Goal: Transaction & Acquisition: Book appointment/travel/reservation

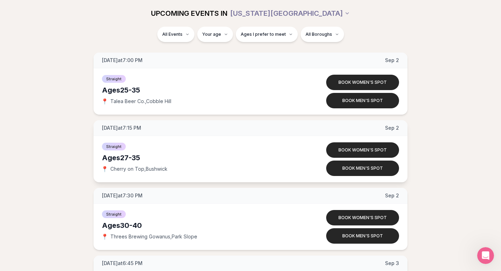
scroll to position [1579, 0]
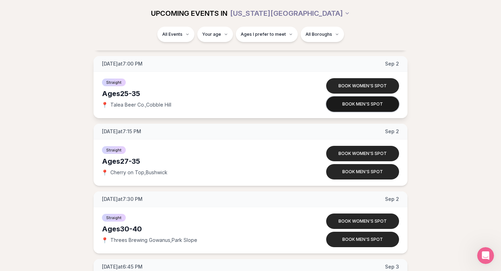
click at [371, 103] on button "Book men's spot" at bounding box center [362, 103] width 73 height 15
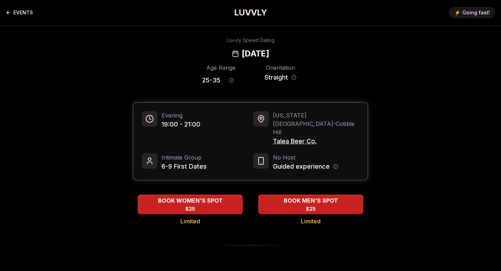
click at [11, 12] on icon "Back to events" at bounding box center [9, 13] width 6 height 6
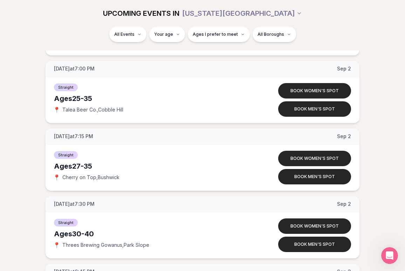
scroll to position [1579, 0]
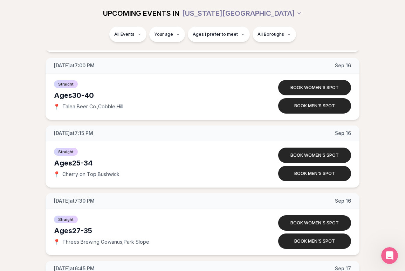
scroll to position [2592, 0]
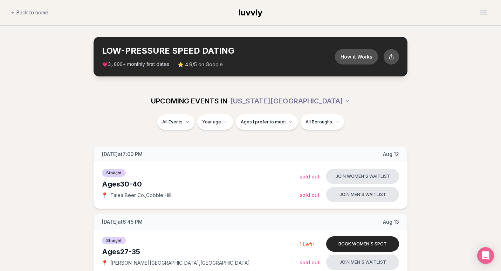
click at [249, 13] on span "luvvly" at bounding box center [251, 12] width 24 height 10
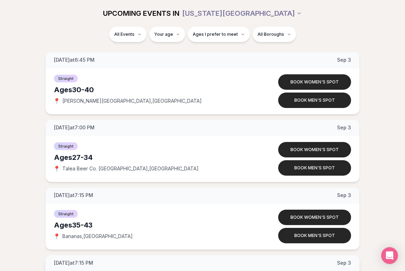
scroll to position [1786, 0]
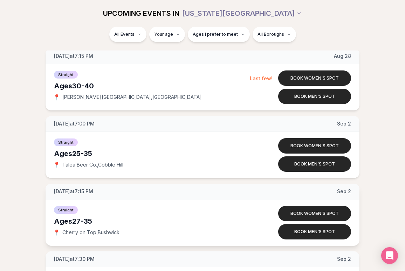
scroll to position [1519, 0]
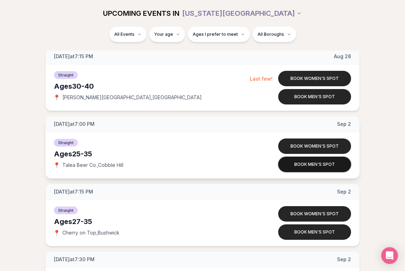
click at [324, 166] on button "Book men's spot" at bounding box center [314, 164] width 73 height 15
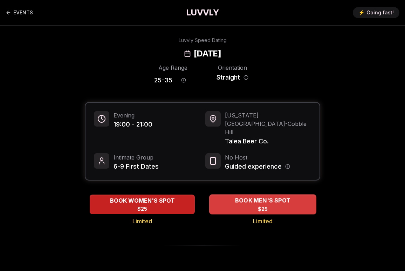
click at [260, 205] on span "$25" at bounding box center [263, 208] width 10 height 7
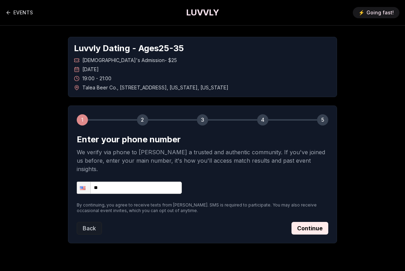
click at [129, 189] on form "Enter your phone number We verify via phone to foster a trusted and authentic c…" at bounding box center [203, 184] width 252 height 101
click at [131, 183] on input "**" at bounding box center [129, 188] width 105 height 12
type input "**********"
click at [306, 222] on button "Continue" at bounding box center [310, 228] width 37 height 13
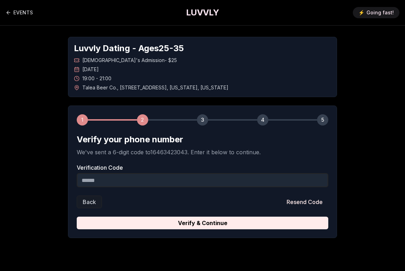
click at [173, 182] on input "Verification Code" at bounding box center [203, 180] width 252 height 14
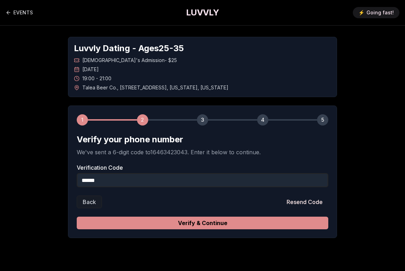
type input "******"
click at [201, 221] on button "Verify & Continue" at bounding box center [203, 223] width 252 height 13
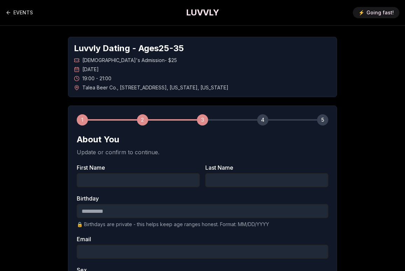
click at [160, 176] on input "First Name" at bounding box center [138, 180] width 123 height 14
type input "****"
type input "********"
click at [85, 217] on input "Birthday" at bounding box center [203, 211] width 252 height 14
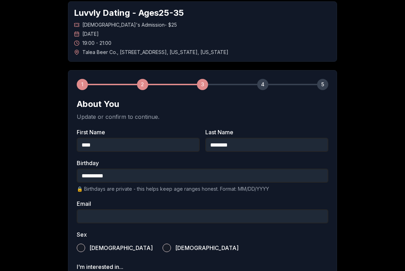
scroll to position [39, 0]
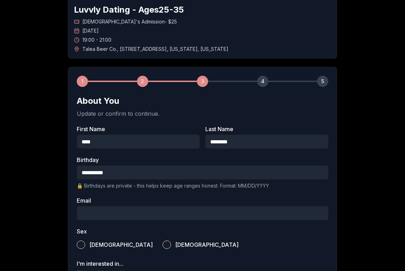
type input "**********"
click at [107, 208] on input "Email" at bounding box center [203, 213] width 252 height 14
type input "**********"
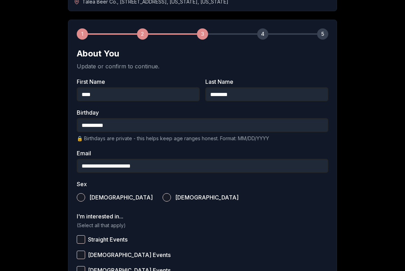
scroll to position [87, 0]
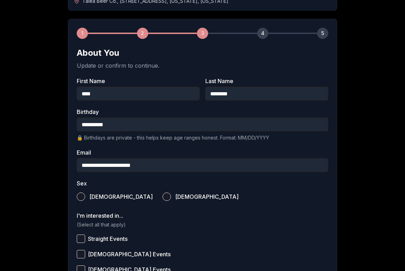
click at [95, 198] on span "Male" at bounding box center [120, 197] width 63 height 6
click at [85, 198] on button "Male" at bounding box center [81, 197] width 8 height 8
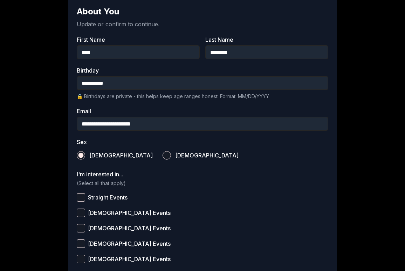
scroll to position [130, 0]
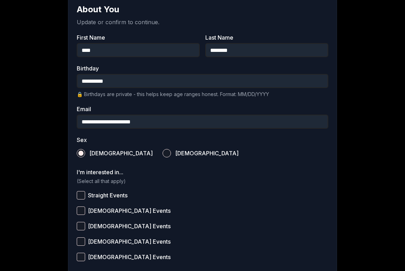
click at [98, 195] on span "Straight Events" at bounding box center [108, 196] width 40 height 6
click at [85, 195] on button "Straight Events" at bounding box center [81, 195] width 8 height 8
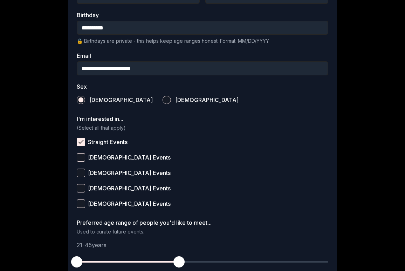
scroll to position [228, 0]
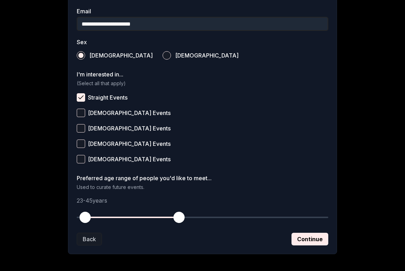
drag, startPoint x: 78, startPoint y: 214, endPoint x: 84, endPoint y: 216, distance: 6.4
click at [84, 216] on span "button" at bounding box center [85, 217] width 11 height 11
drag, startPoint x: 180, startPoint y: 215, endPoint x: 130, endPoint y: 213, distance: 49.9
click at [130, 213] on span "button" at bounding box center [127, 217] width 11 height 11
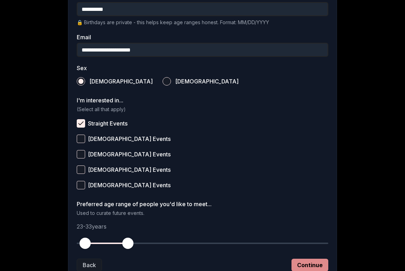
scroll to position [207, 0]
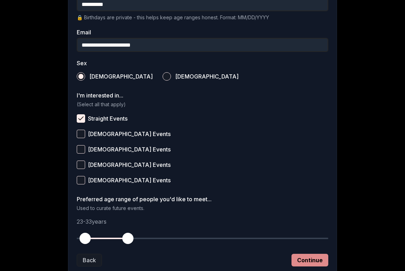
click at [323, 260] on button "Continue" at bounding box center [310, 260] width 37 height 13
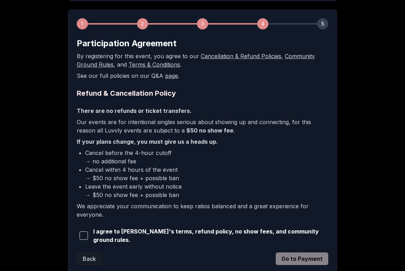
scroll to position [95, 0]
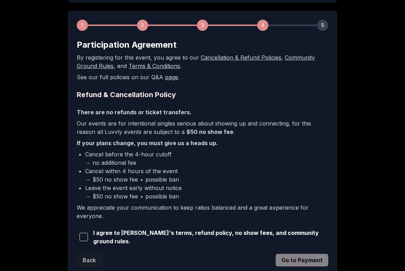
click at [87, 240] on span "button" at bounding box center [84, 237] width 8 height 8
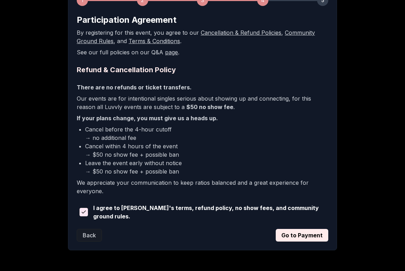
scroll to position [135, 0]
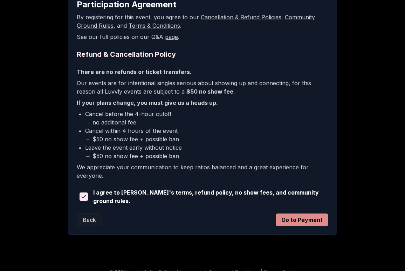
click at [308, 217] on button "Go to Payment" at bounding box center [302, 220] width 53 height 13
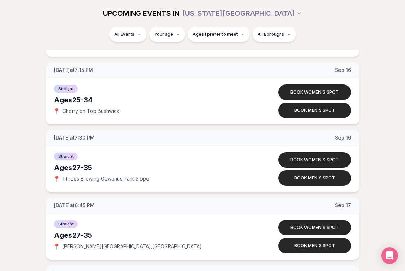
scroll to position [2656, 0]
